Goal: Task Accomplishment & Management: Use online tool/utility

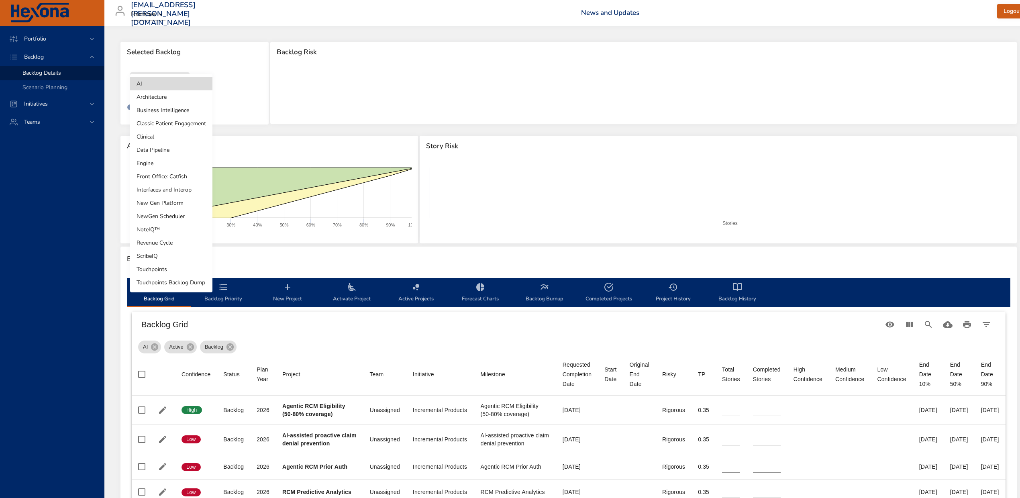
click at [177, 89] on body "Portfolio Backlog Backlog Details Scenario Planning Initiatives Teams [EMAIL_AD…" at bounding box center [510, 249] width 1020 height 498
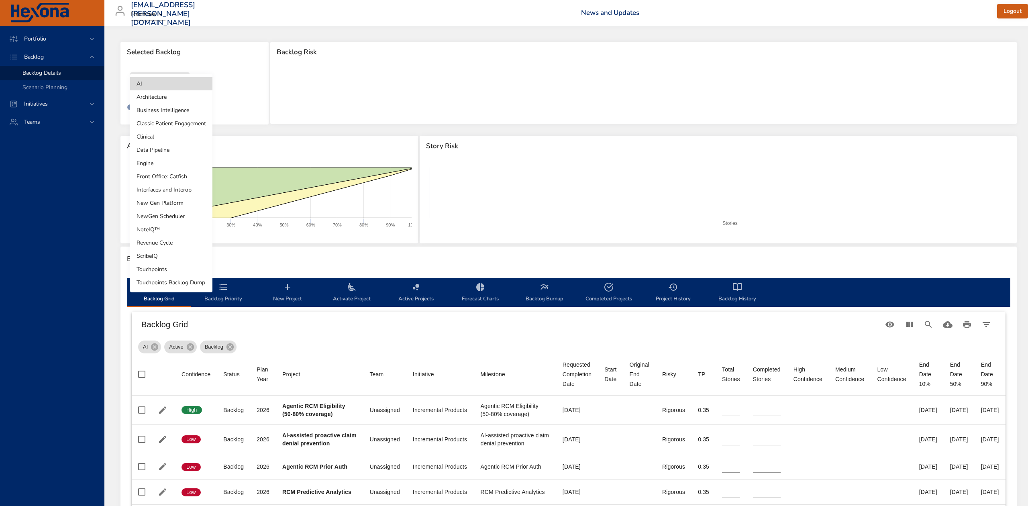
click at [157, 233] on li "NoteIQ™" at bounding box center [171, 229] width 82 height 13
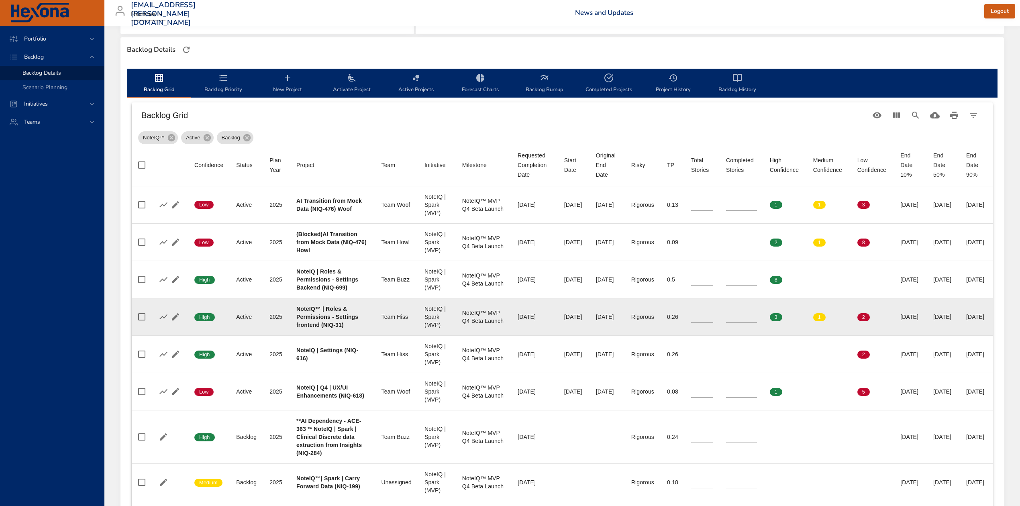
scroll to position [214, 0]
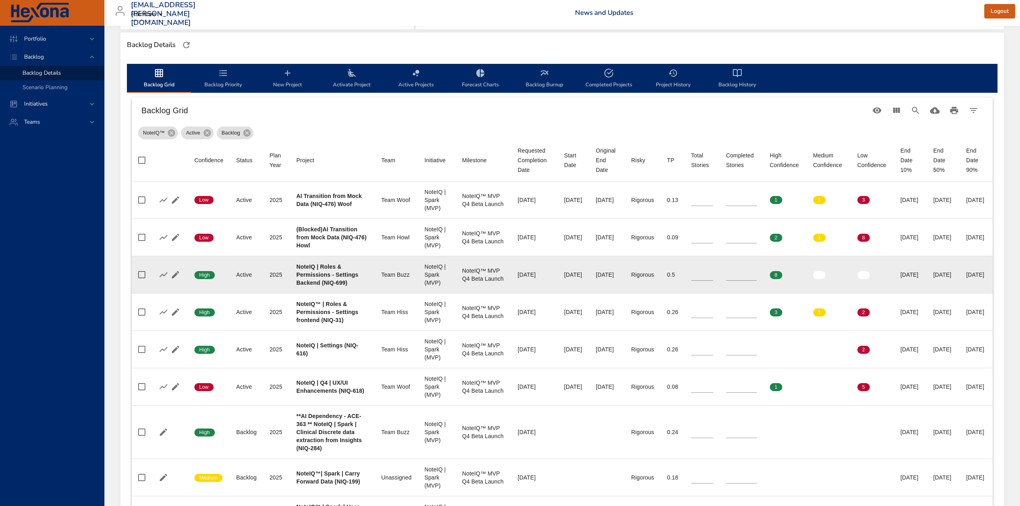
click at [300, 286] on b "NoteIQ | Roles & Permissions - Settings Backend (NIQ-699)" at bounding box center [327, 274] width 62 height 22
copy b "699"
drag, startPoint x: 705, startPoint y: 288, endPoint x: 690, endPoint y: 286, distance: 15.8
click at [690, 286] on tr "Confidence High Status Active Plan Year [DATE] Project NoteIQ | Roles & Permiss…" at bounding box center [562, 274] width 861 height 37
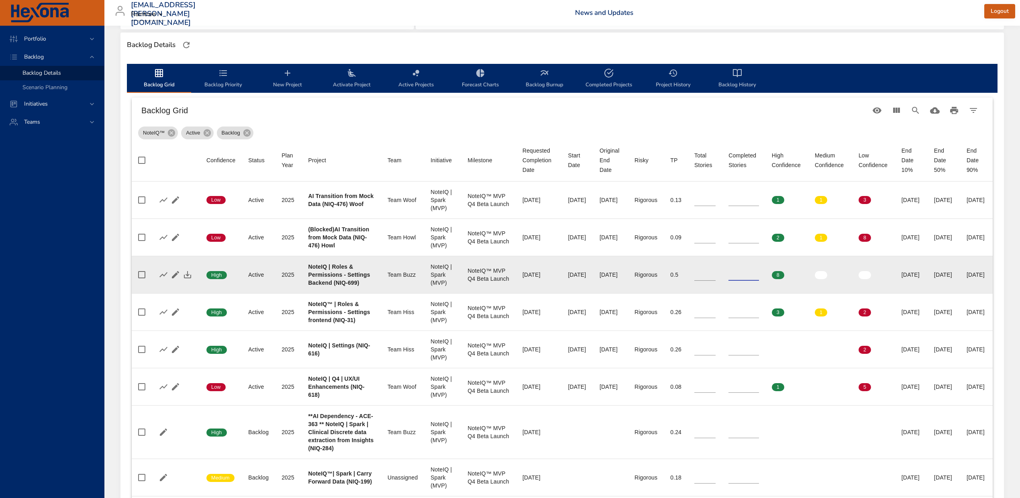
type input "**"
click at [192, 281] on button "button" at bounding box center [187, 275] width 12 height 12
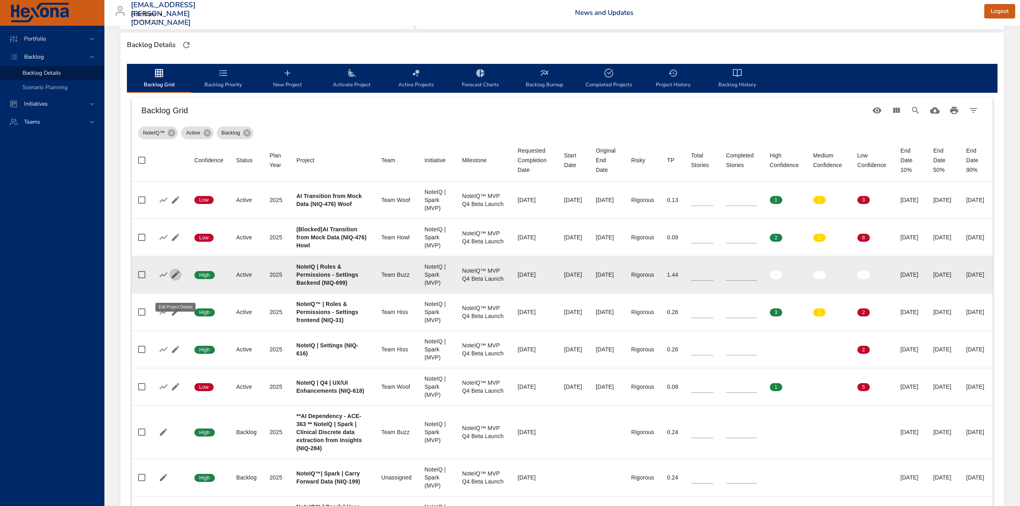
click at [173, 279] on icon "button" at bounding box center [176, 275] width 10 height 10
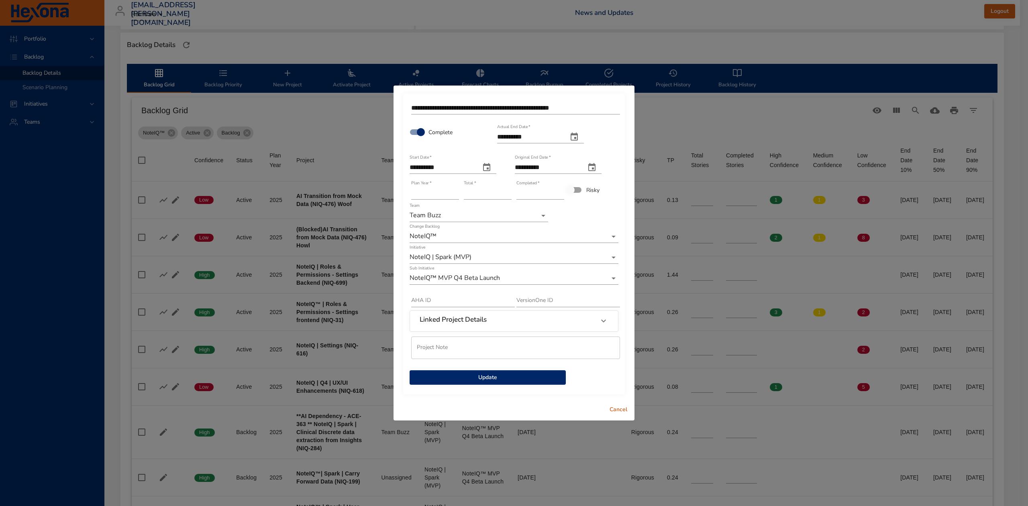
click at [529, 379] on span "Update" at bounding box center [487, 378] width 143 height 10
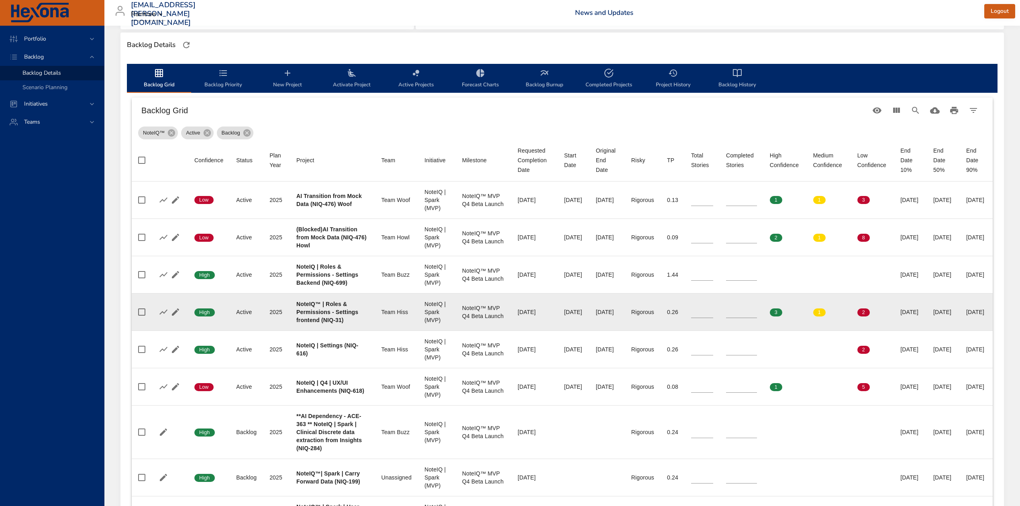
click at [297, 323] on b "NoteIQ™ | Roles & Permissions - Settings frontend (NIQ-31)" at bounding box center [327, 312] width 62 height 22
copy b "31"
type input "*"
click at [726, 318] on input "*" at bounding box center [741, 312] width 31 height 12
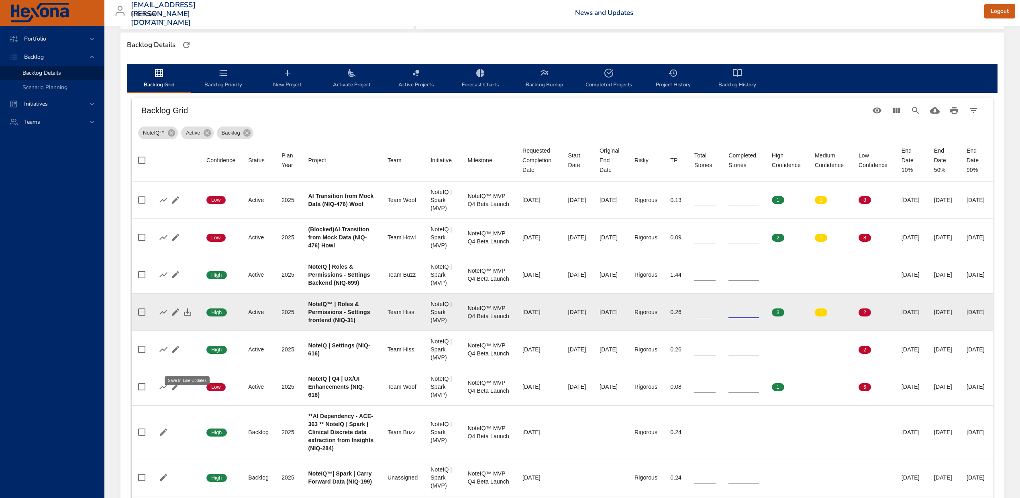
click at [185, 317] on icon "button" at bounding box center [188, 312] width 10 height 10
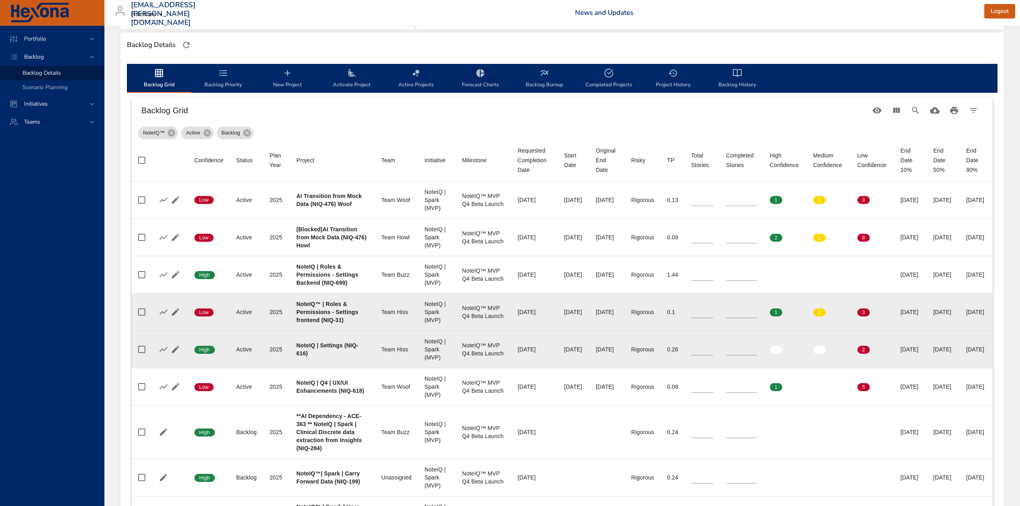
click at [296, 356] on b "NoteIQ | Settings (NIQ-616)" at bounding box center [327, 349] width 62 height 14
copy b "616"
click at [462, 357] on div "NoteIQ™ MVP Q4 Beta Launch" at bounding box center [483, 349] width 43 height 16
type input "*"
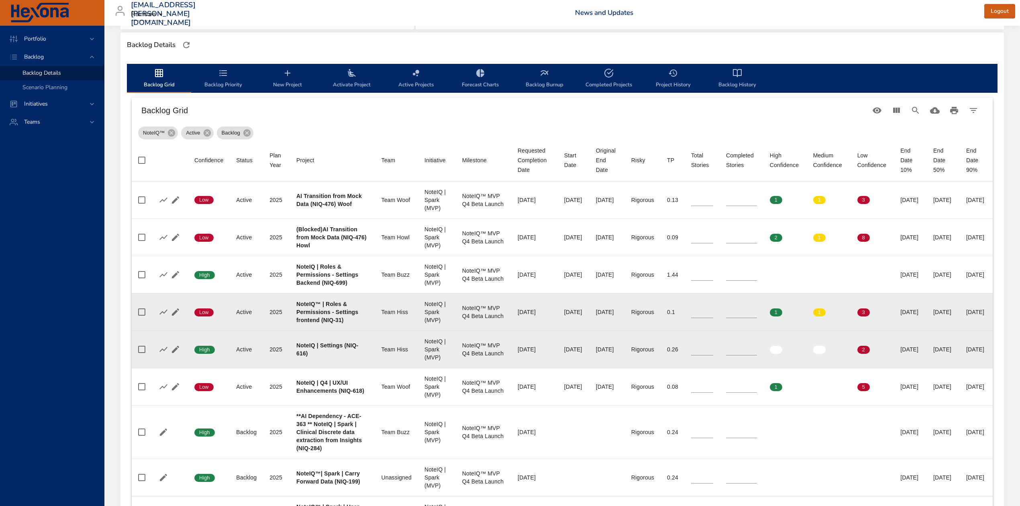
click at [727, 355] on input "*" at bounding box center [741, 349] width 31 height 12
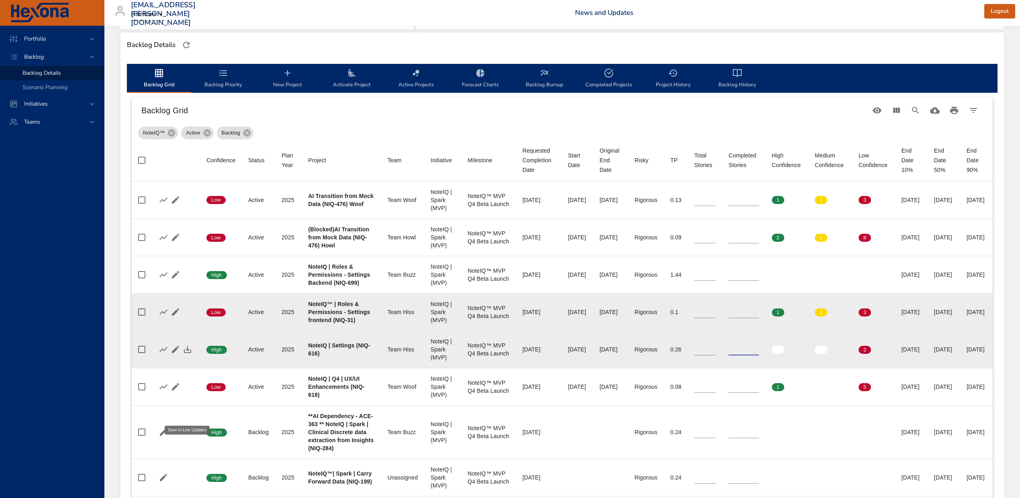
click at [191, 354] on icon "button" at bounding box center [188, 349] width 10 height 10
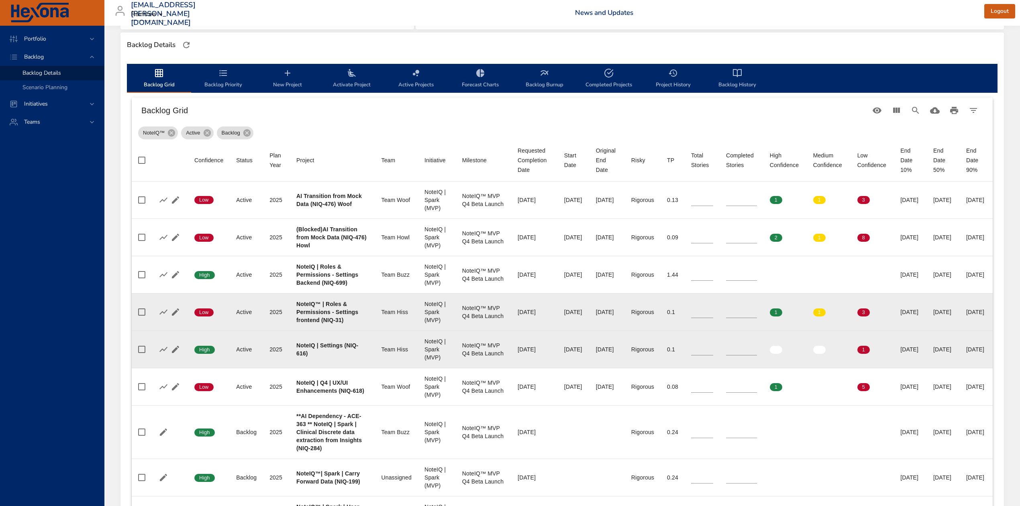
scroll to position [321, 0]
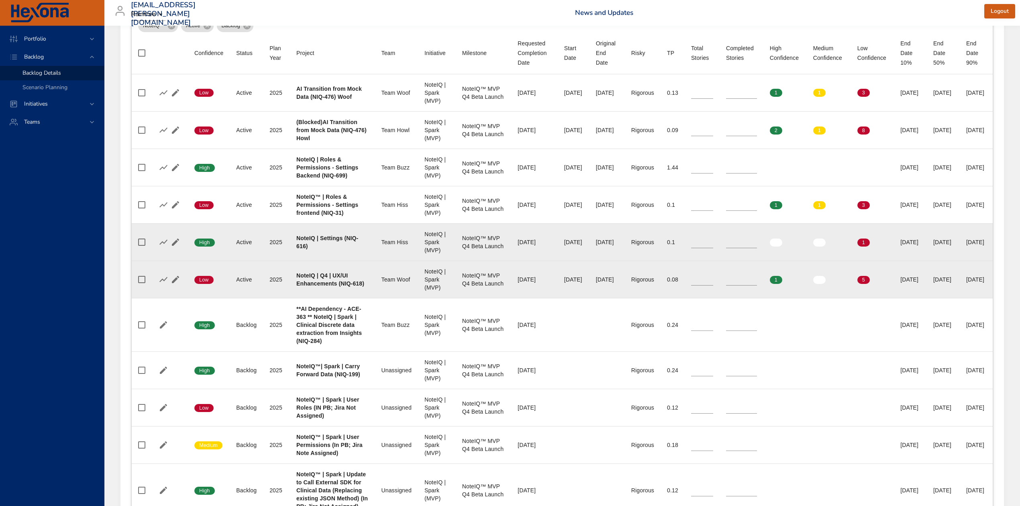
click at [316, 287] on b "NoteIQ | Q4 | UX/UI Enhancements (NIQ-618)" at bounding box center [330, 279] width 68 height 14
copy b "618"
